Goal: Information Seeking & Learning: Learn about a topic

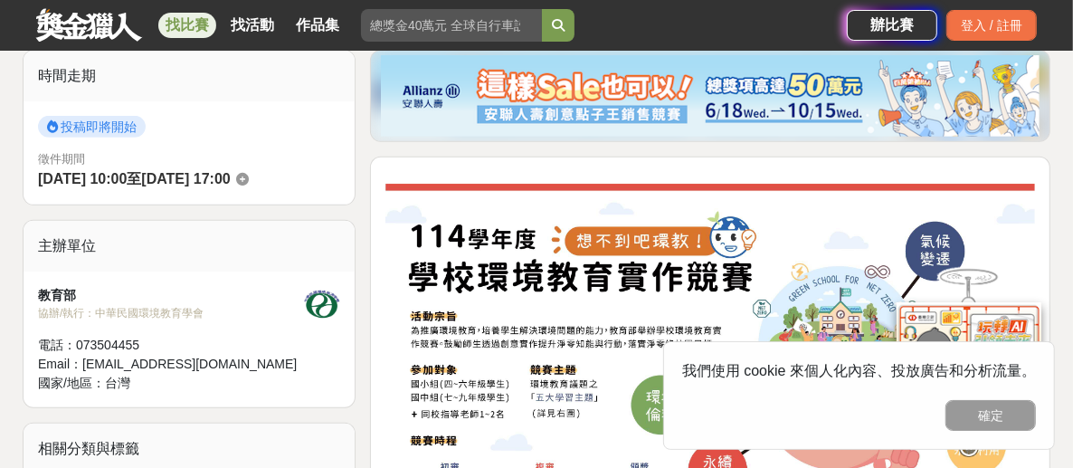
scroll to position [543, 0]
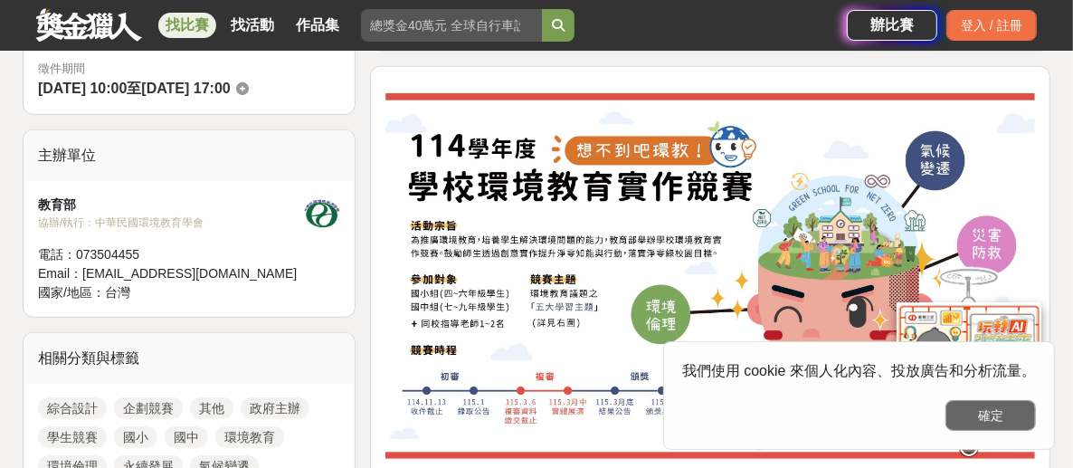
click at [996, 418] on button "確定" at bounding box center [991, 415] width 91 height 31
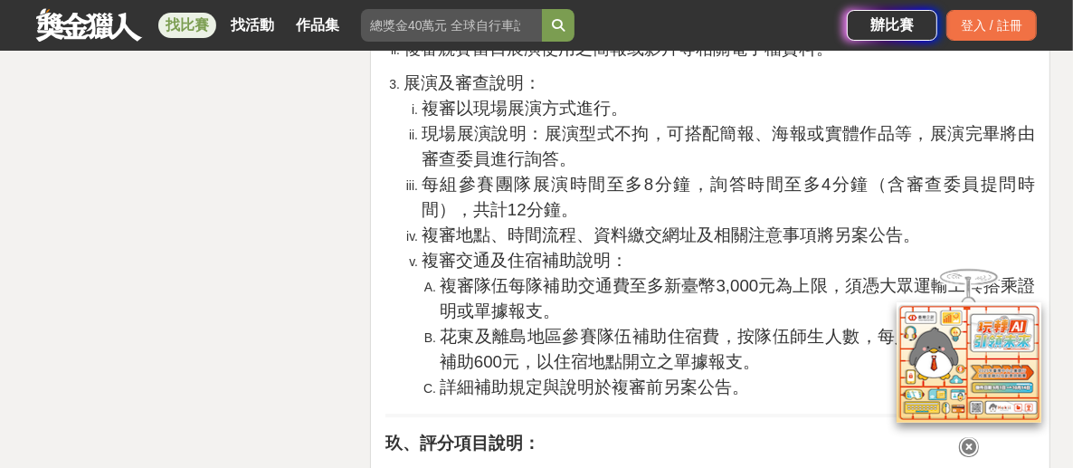
scroll to position [3530, 0]
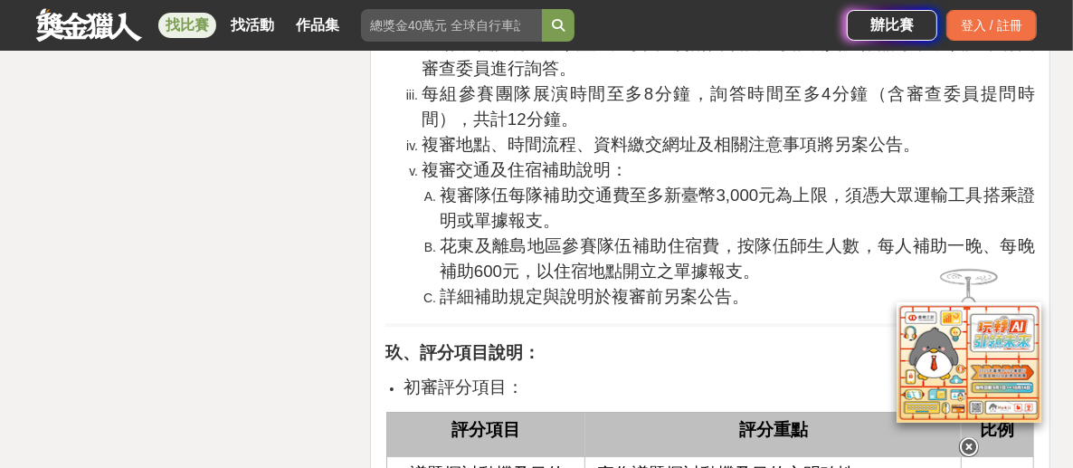
click at [971, 441] on icon at bounding box center [969, 447] width 20 height 20
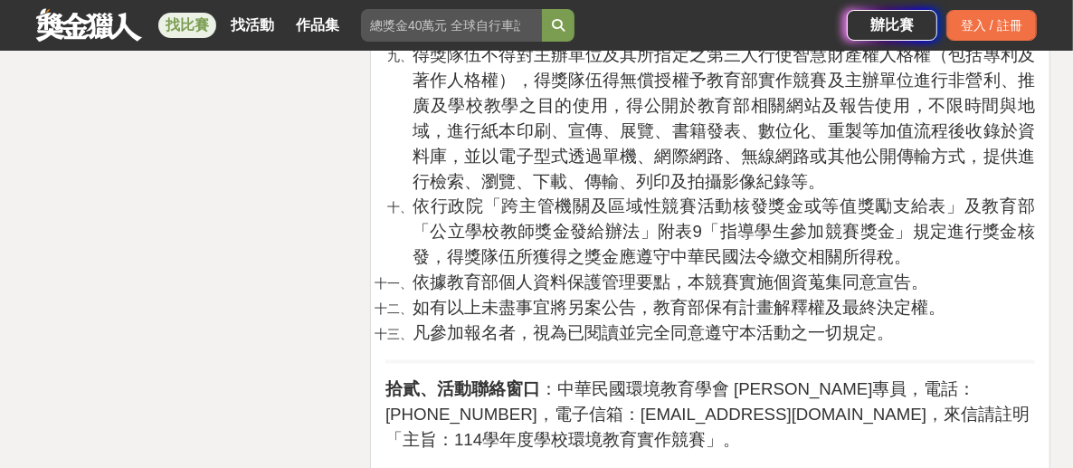
scroll to position [5883, 0]
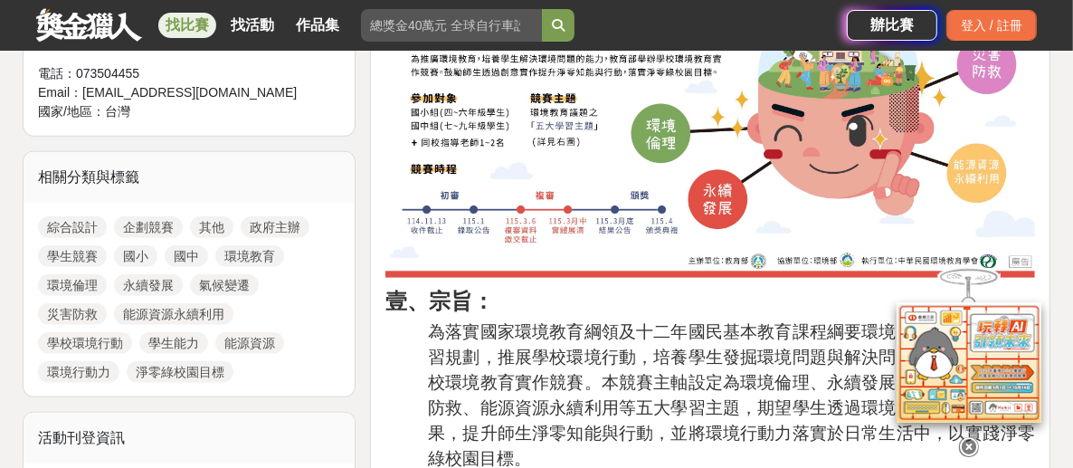
scroll to position [815, 0]
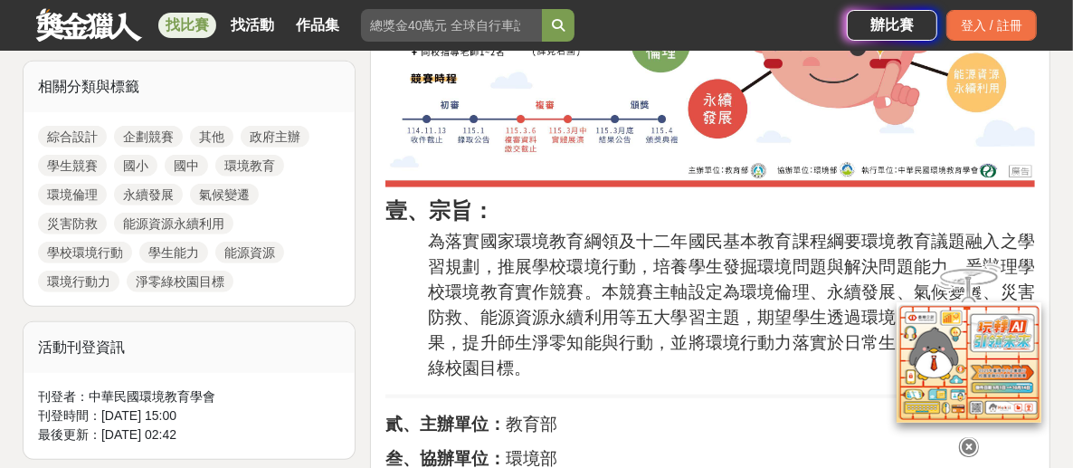
click at [967, 441] on icon at bounding box center [969, 447] width 20 height 20
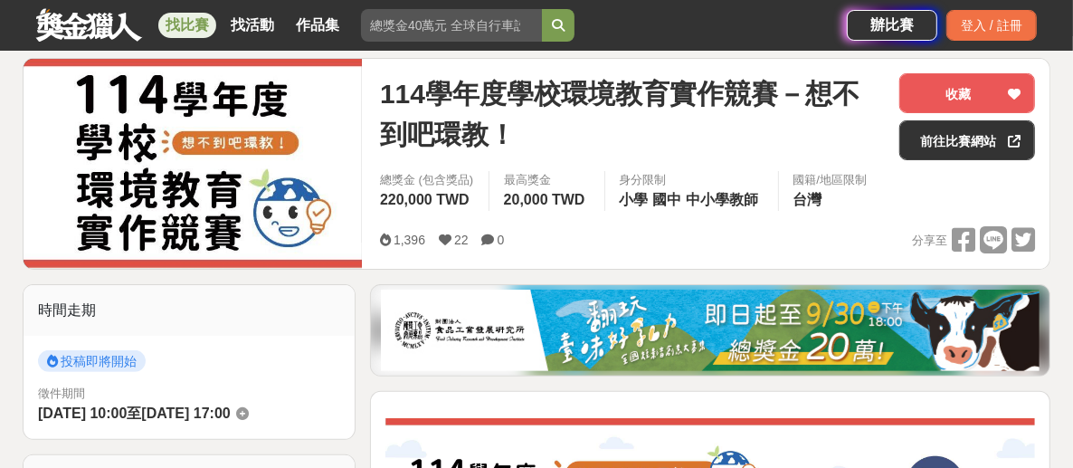
scroll to position [0, 0]
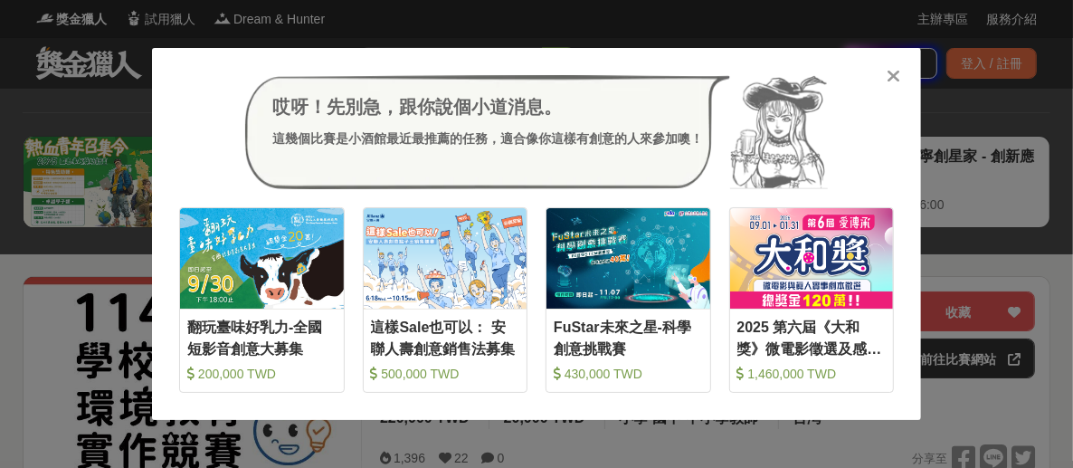
click at [901, 77] on icon at bounding box center [895, 76] width 14 height 18
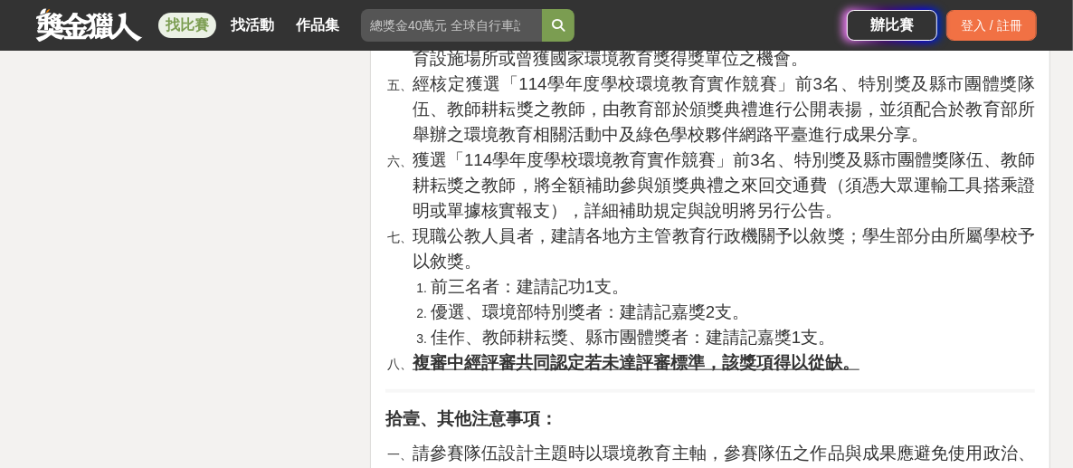
scroll to position [5430, 0]
